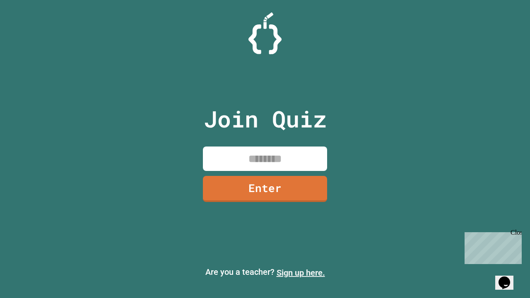
click at [301, 273] on link "Sign up here." at bounding box center [301, 273] width 48 height 10
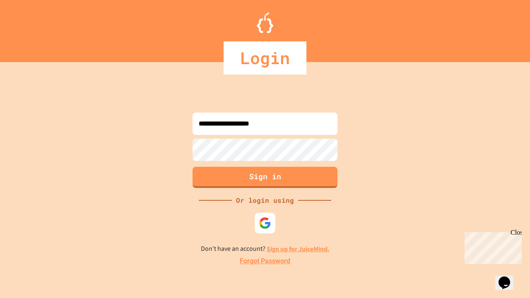
type input "**********"
